Goal: Navigation & Orientation: Find specific page/section

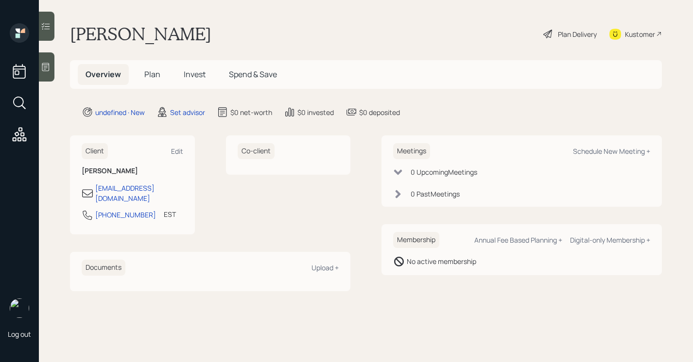
click at [53, 72] on div at bounding box center [47, 66] width 16 height 29
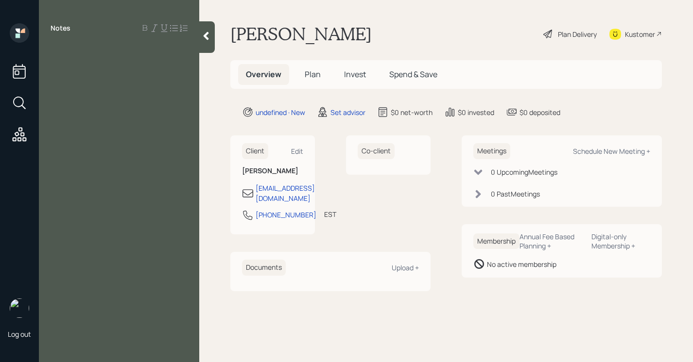
click at [203, 38] on icon at bounding box center [206, 36] width 10 height 10
